Goal: Find specific page/section: Find specific page/section

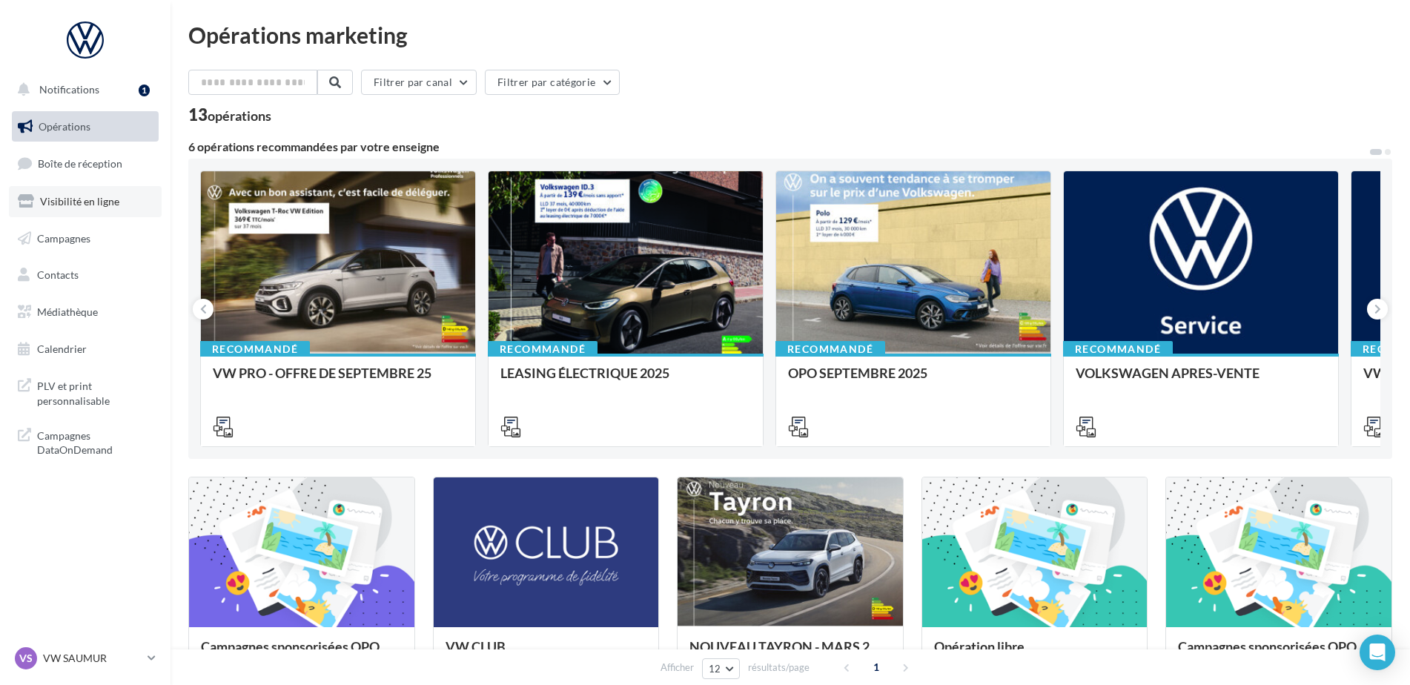
click at [104, 196] on span "Visibilité en ligne" at bounding box center [79, 201] width 79 height 13
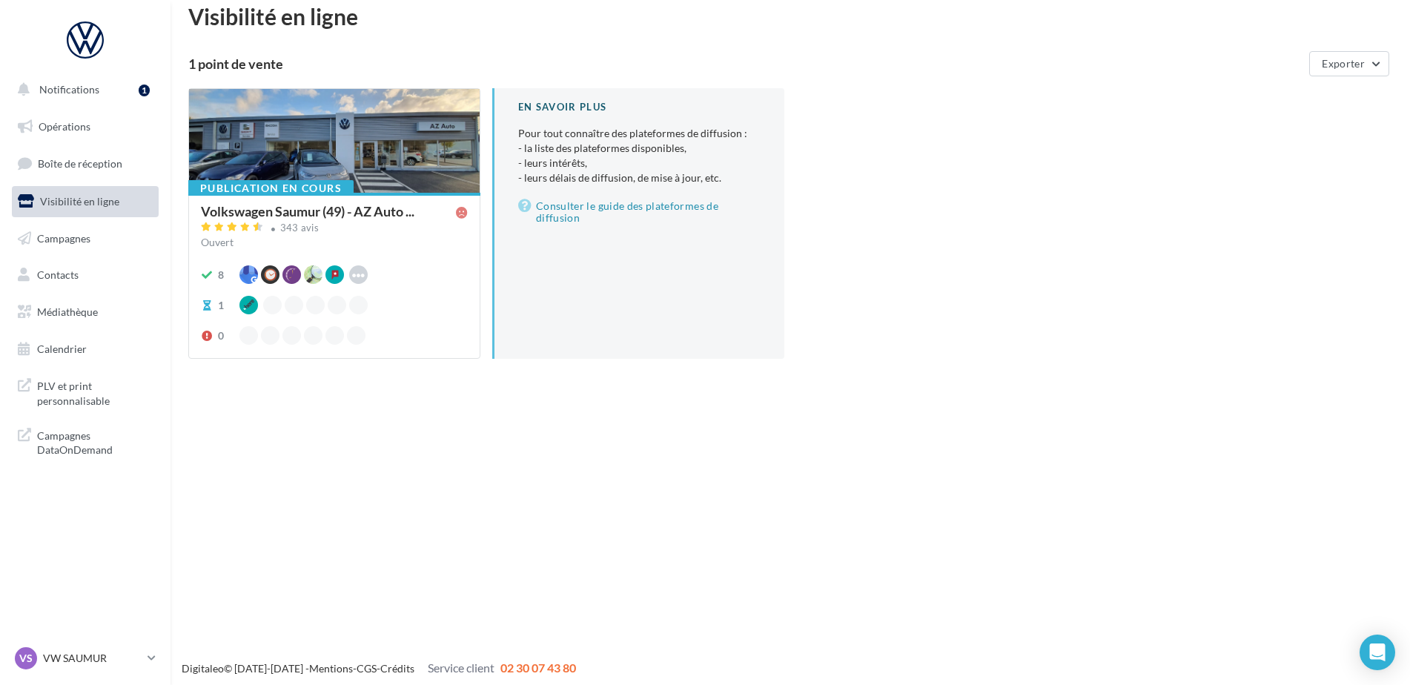
scroll to position [24, 0]
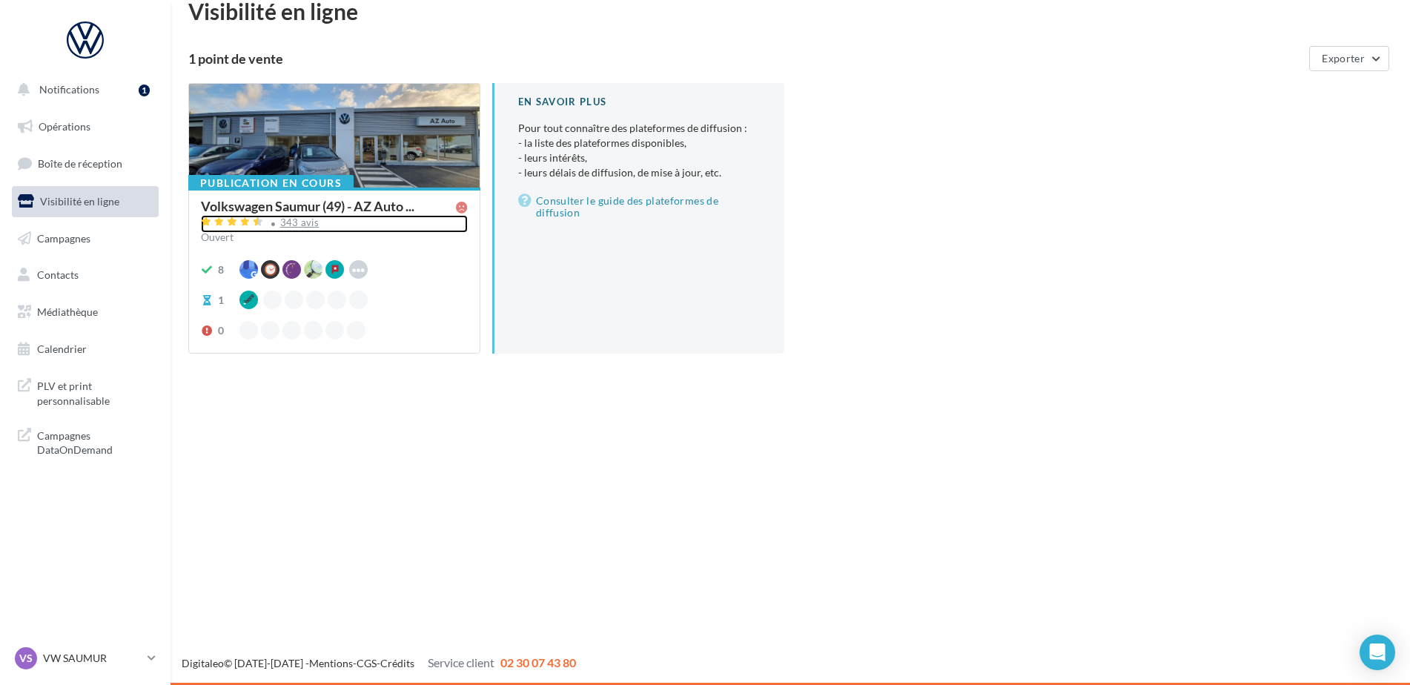
click at [299, 218] on div "343 avis" at bounding box center [299, 223] width 39 height 10
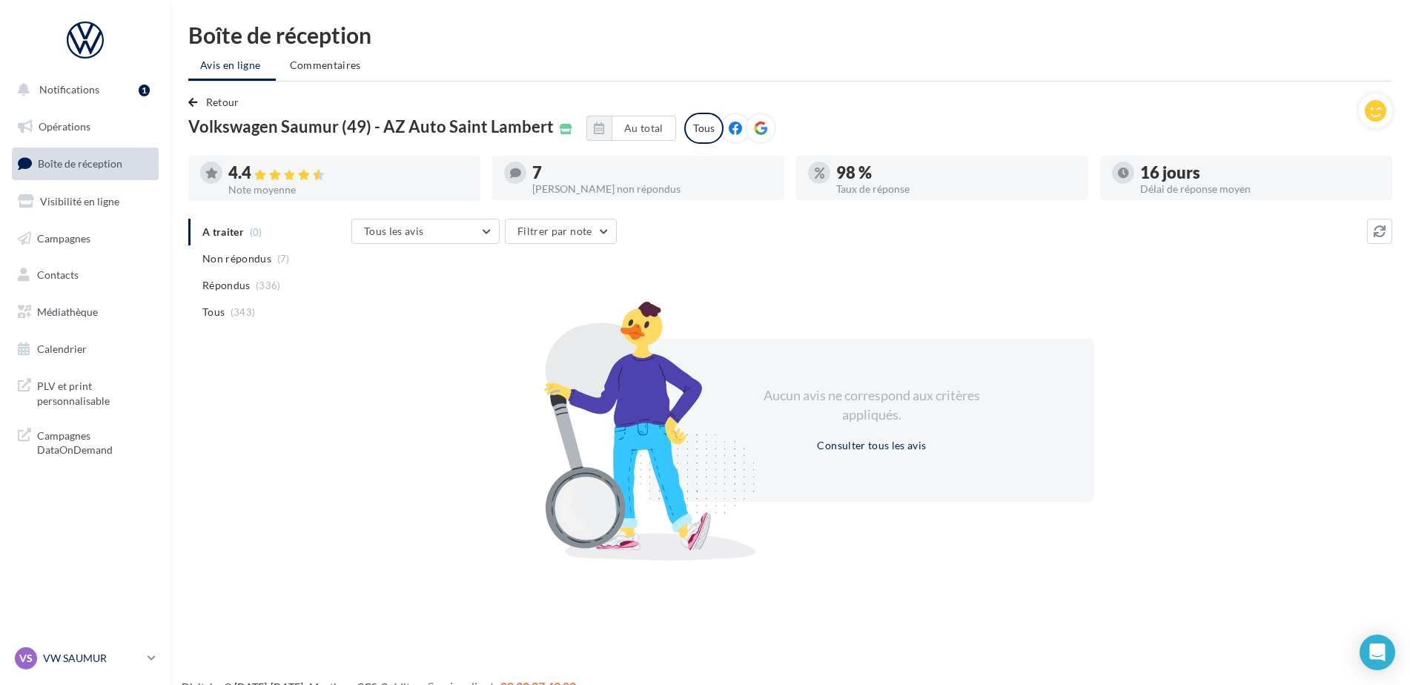
click at [106, 649] on div "VS VW SAUMUR vw-sau-tar" at bounding box center [78, 658] width 127 height 22
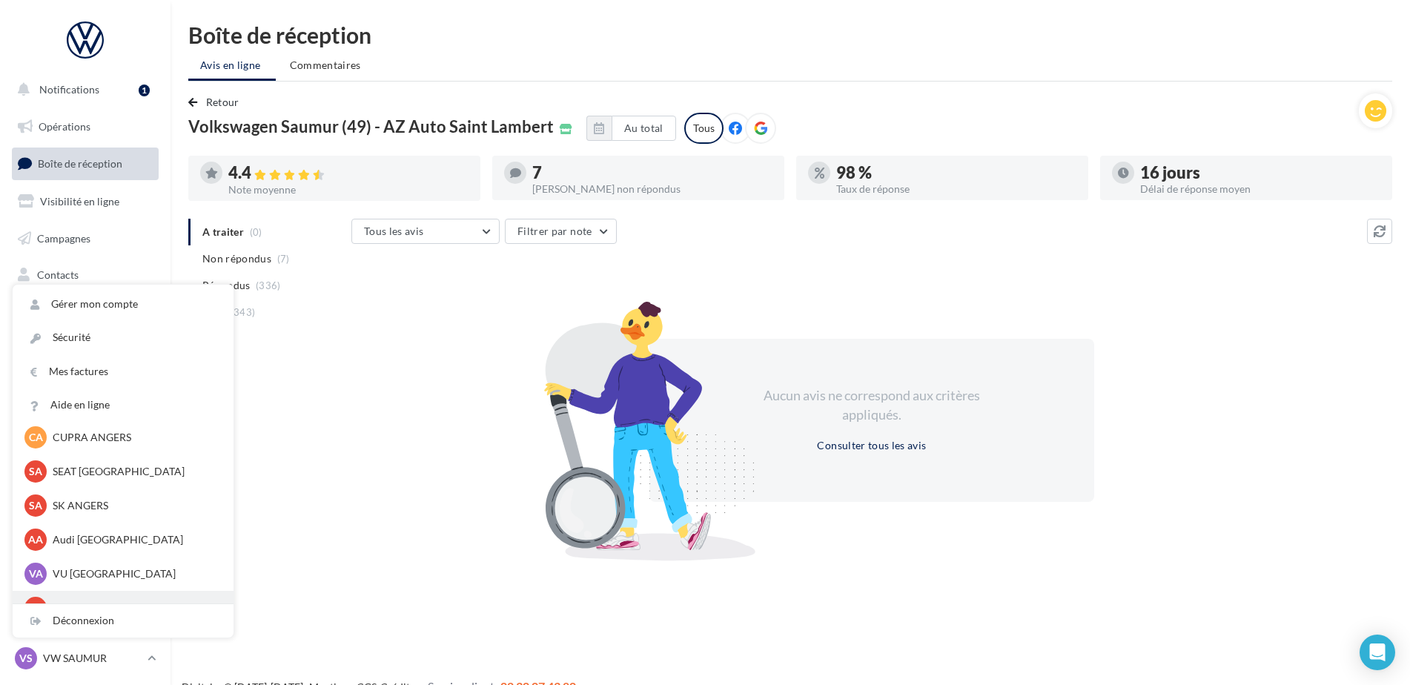
scroll to position [136, 0]
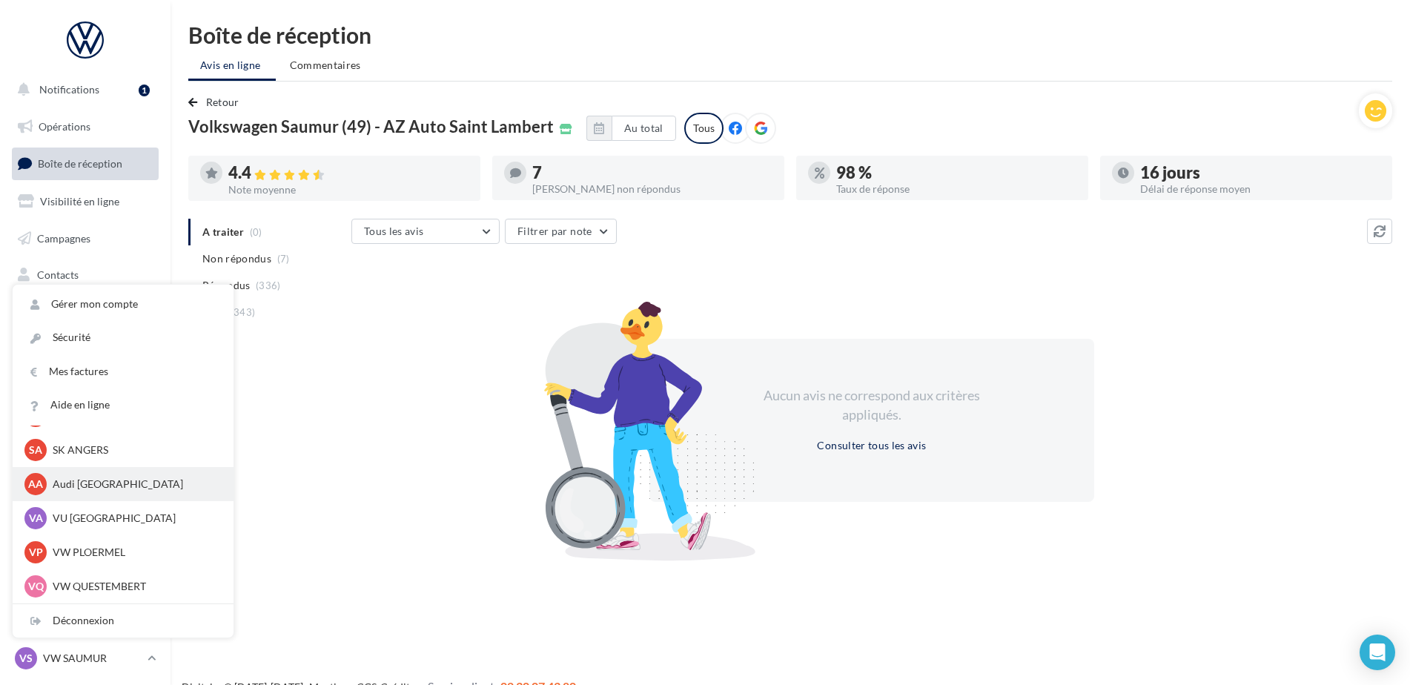
click at [134, 490] on p "Audi ANGERS" at bounding box center [134, 484] width 163 height 15
